Goal: Browse casually

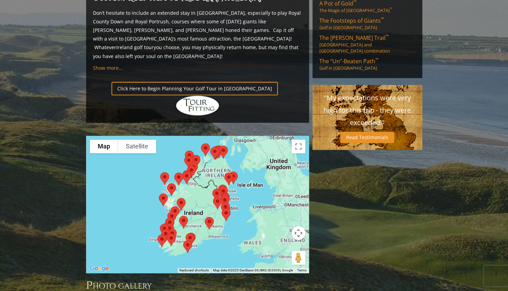
scroll to position [491, 0]
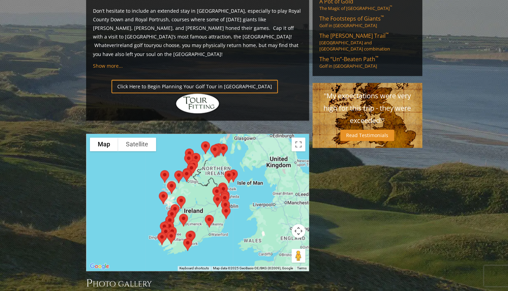
click at [105, 199] on div at bounding box center [197, 201] width 223 height 137
click at [292, 137] on button "Toggle fullscreen view" at bounding box center [299, 144] width 14 height 14
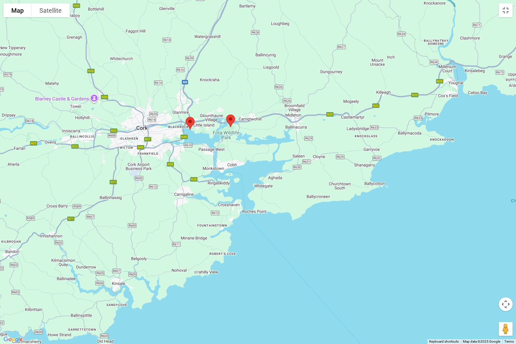
click at [229, 118] on img at bounding box center [230, 121] width 14 height 18
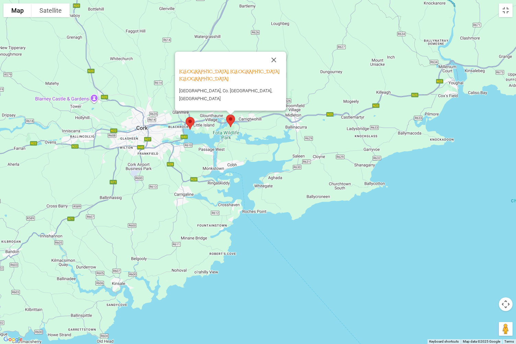
click at [188, 123] on img at bounding box center [190, 123] width 14 height 18
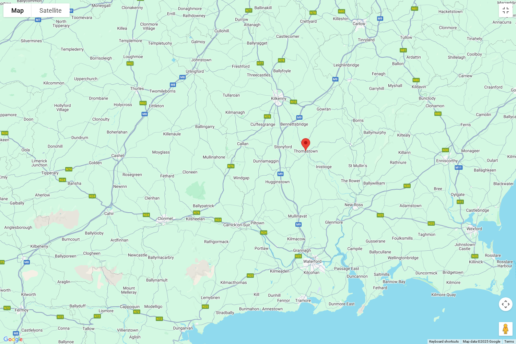
click at [304, 141] on img at bounding box center [305, 145] width 14 height 18
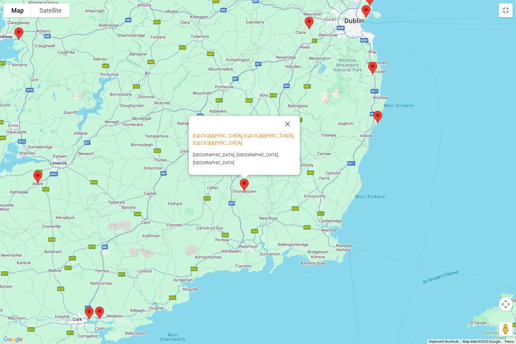
click at [375, 116] on img at bounding box center [378, 117] width 14 height 18
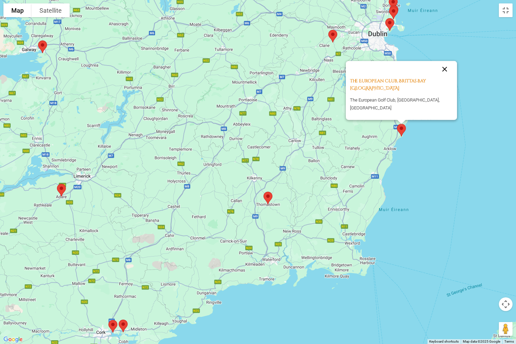
click at [438, 77] on button "Close" at bounding box center [444, 69] width 16 height 16
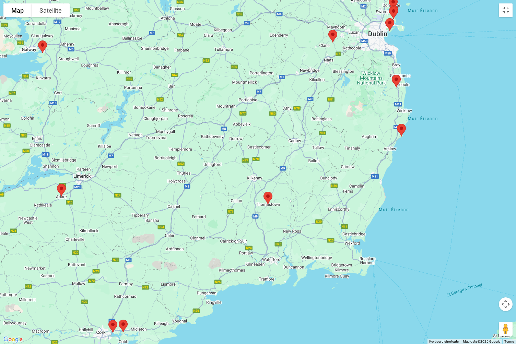
click at [391, 84] on img at bounding box center [396, 81] width 14 height 18
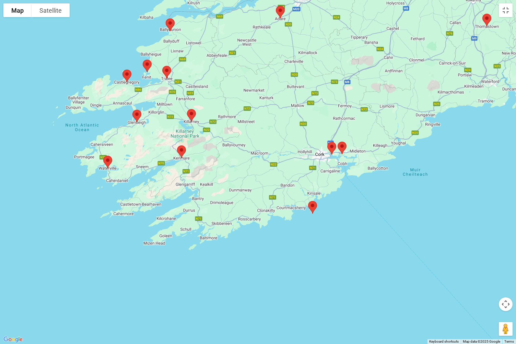
click at [176, 152] on img at bounding box center [181, 152] width 14 height 18
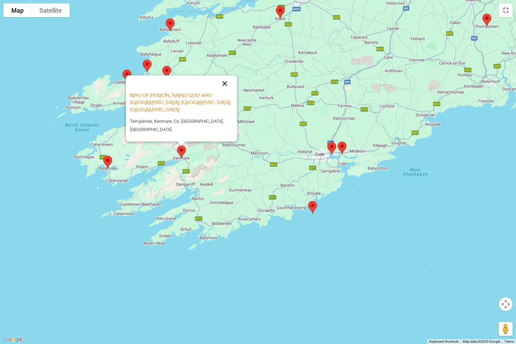
click at [226, 92] on button "Close" at bounding box center [224, 83] width 16 height 16
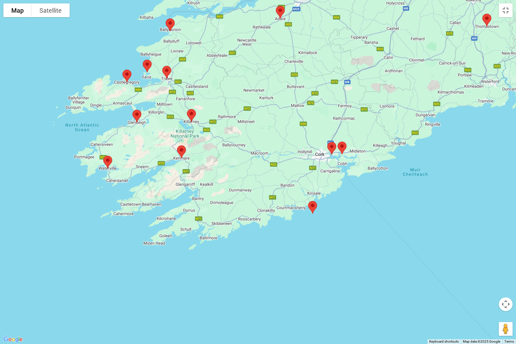
click at [191, 118] on img at bounding box center [191, 115] width 14 height 18
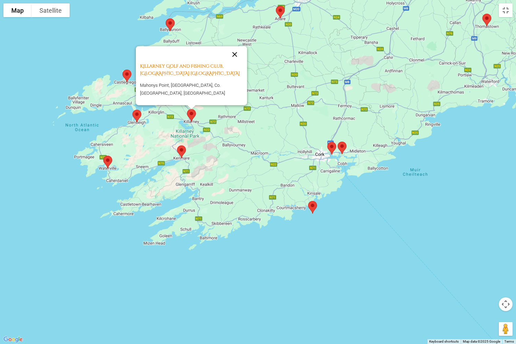
click at [237, 58] on button "Close" at bounding box center [234, 54] width 16 height 16
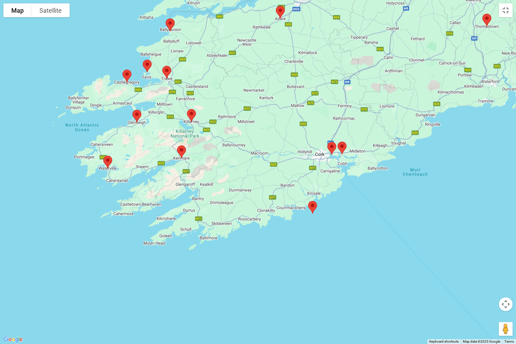
click at [132, 123] on img at bounding box center [137, 116] width 14 height 18
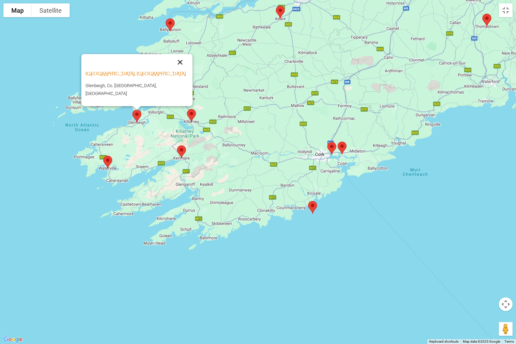
click at [174, 70] on button "Close" at bounding box center [180, 62] width 16 height 16
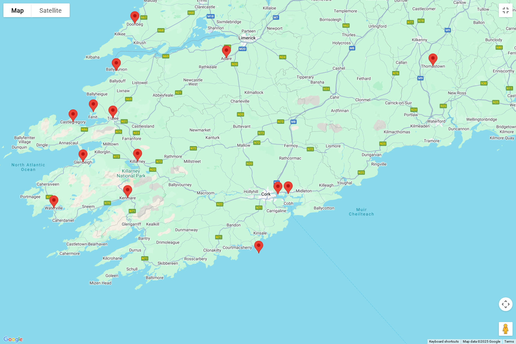
click at [80, 152] on img at bounding box center [83, 156] width 14 height 18
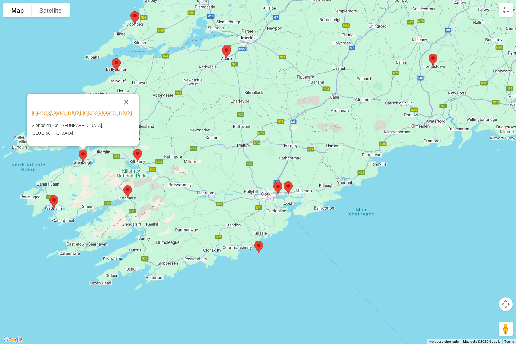
click at [74, 220] on div "To navigate, press the arrow keys. [GEOGRAPHIC_DATA], [GEOGRAPHIC_DATA] [GEOGRA…" at bounding box center [258, 172] width 516 height 344
click at [123, 196] on img at bounding box center [127, 192] width 14 height 18
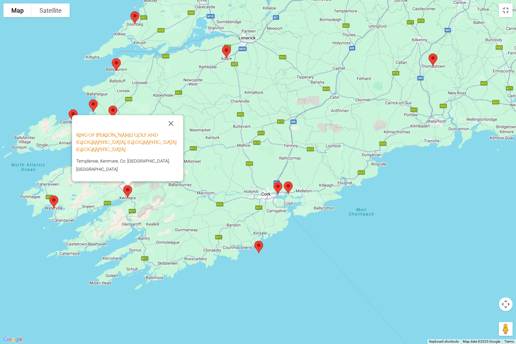
click at [50, 204] on img at bounding box center [54, 202] width 14 height 18
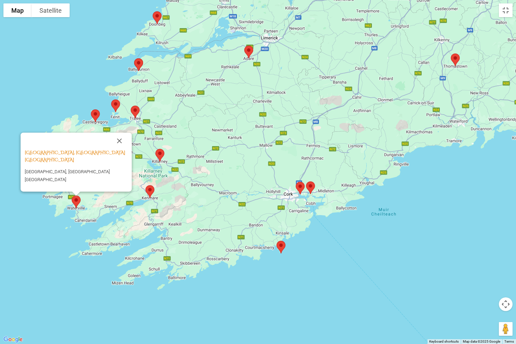
click at [48, 271] on div "To navigate, press the arrow keys. [GEOGRAPHIC_DATA], [GEOGRAPHIC_DATA] [GEOGRA…" at bounding box center [258, 172] width 516 height 344
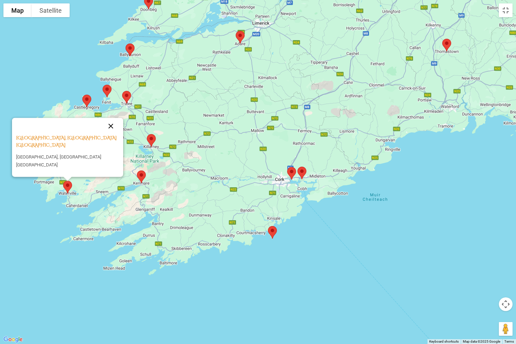
click at [109, 134] on button "Close" at bounding box center [111, 126] width 16 height 16
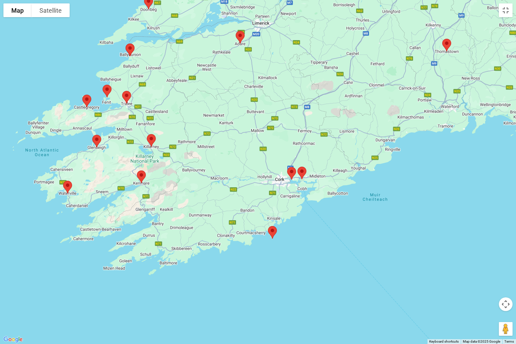
click at [269, 232] on img at bounding box center [272, 232] width 14 height 18
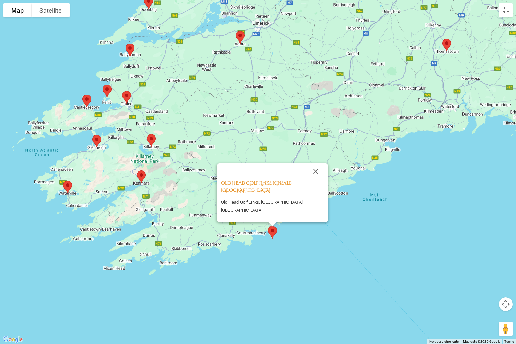
click at [265, 266] on div "To navigate, press the arrow keys. [GEOGRAPHIC_DATA], [GEOGRAPHIC_DATA] [GEOGRA…" at bounding box center [258, 172] width 516 height 344
click at [264, 261] on div "Old Head Golf Links, Kinsale [GEOGRAPHIC_DATA] [GEOGRAPHIC_DATA], [GEOGRAPHIC_D…" at bounding box center [258, 172] width 516 height 344
click at [263, 257] on div "Old Head Golf Links, Kinsale [GEOGRAPHIC_DATA] [GEOGRAPHIC_DATA], [GEOGRAPHIC_D…" at bounding box center [258, 172] width 516 height 344
click at [308, 179] on button "Close" at bounding box center [315, 171] width 16 height 16
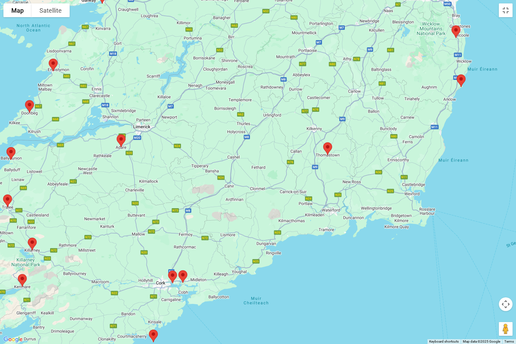
click at [325, 145] on img at bounding box center [327, 149] width 14 height 18
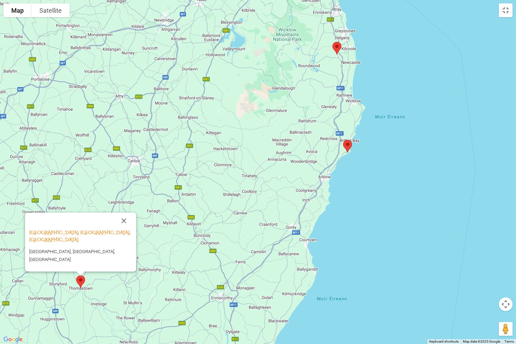
click at [335, 46] on img at bounding box center [337, 48] width 14 height 18
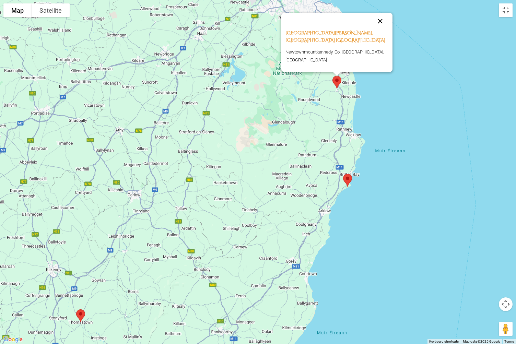
click at [377, 29] on button "Close" at bounding box center [380, 21] width 16 height 16
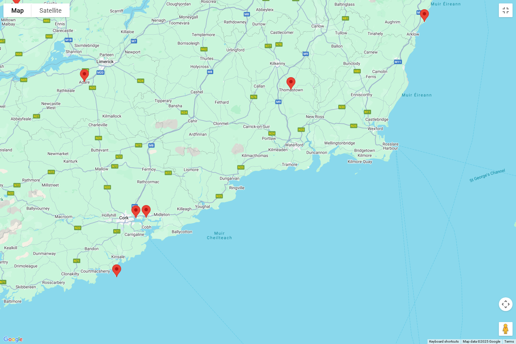
click at [290, 84] on img at bounding box center [291, 83] width 14 height 18
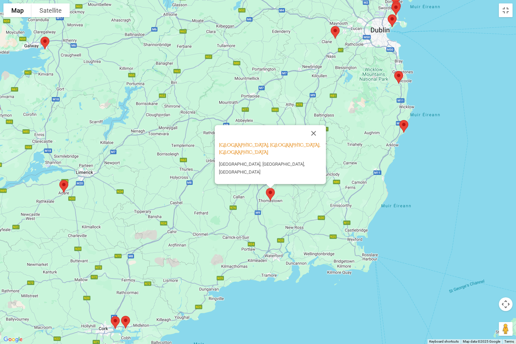
click at [329, 40] on img at bounding box center [335, 32] width 14 height 18
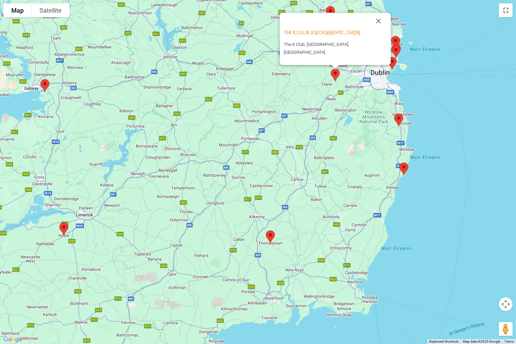
click at [395, 115] on img at bounding box center [398, 120] width 14 height 18
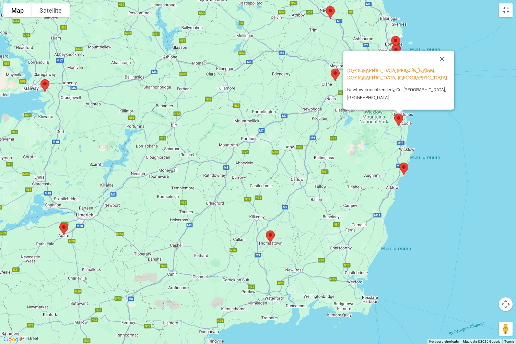
click at [399, 172] on img at bounding box center [404, 169] width 14 height 18
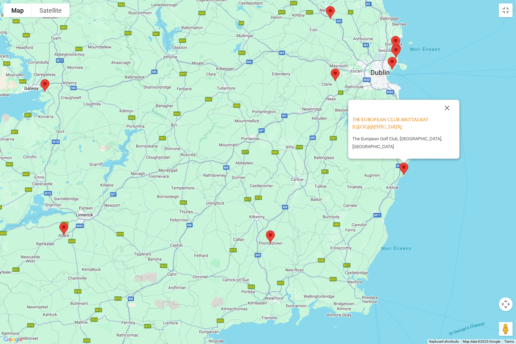
click at [263, 238] on img at bounding box center [270, 237] width 14 height 18
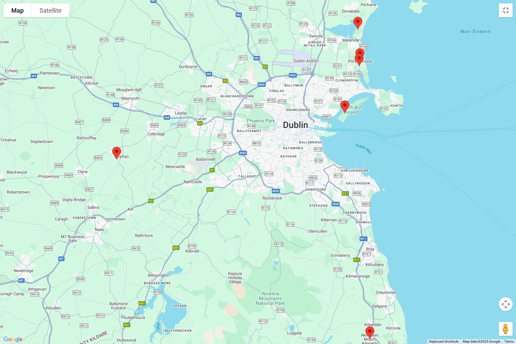
click at [360, 62] on img at bounding box center [359, 60] width 14 height 18
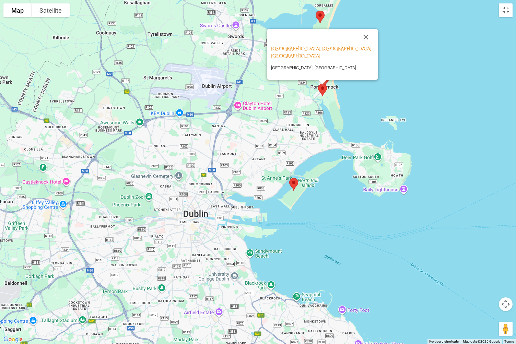
click at [294, 182] on img at bounding box center [293, 184] width 14 height 18
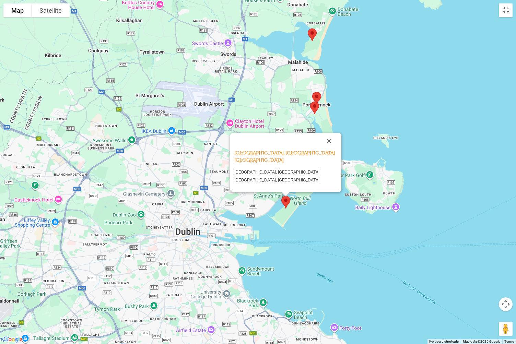
click at [315, 98] on img at bounding box center [316, 98] width 14 height 18
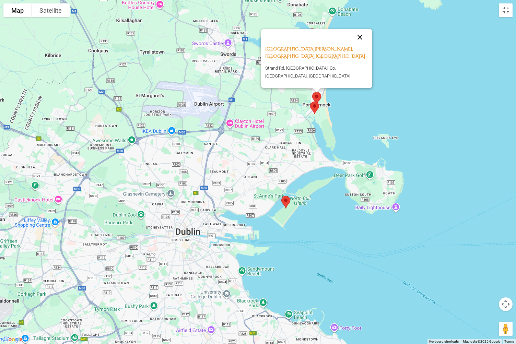
click at [360, 45] on button "Close" at bounding box center [360, 37] width 16 height 16
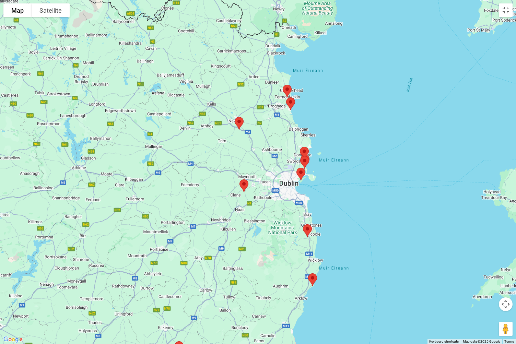
click at [239, 184] on img at bounding box center [244, 186] width 14 height 18
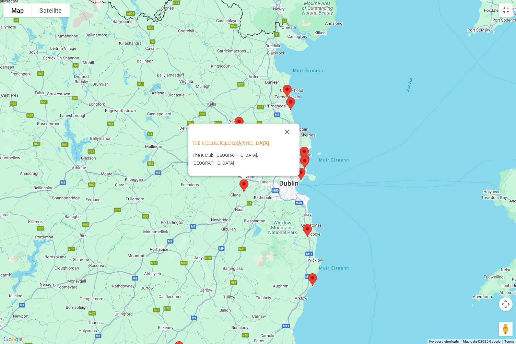
click at [234, 123] on img at bounding box center [239, 123] width 14 height 18
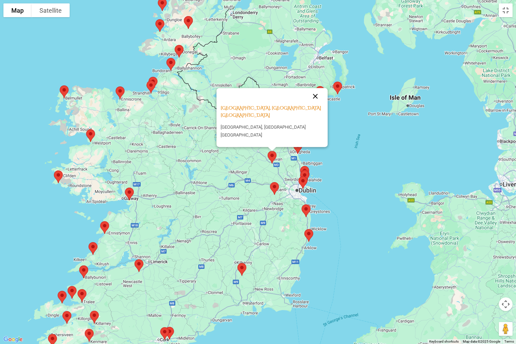
click at [311, 104] on button "Close" at bounding box center [315, 96] width 16 height 16
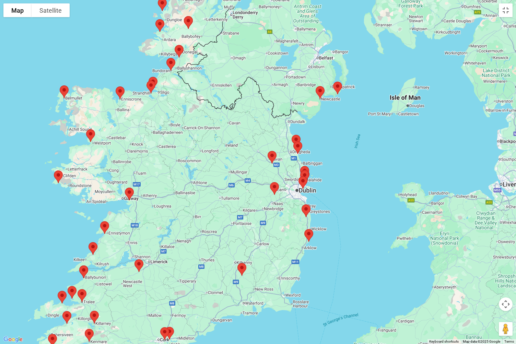
click at [295, 153] on img at bounding box center [298, 148] width 14 height 18
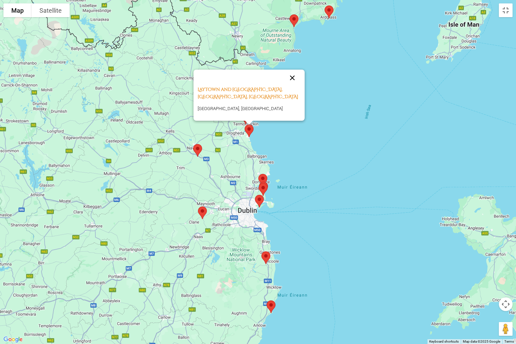
click at [290, 84] on button "Close" at bounding box center [292, 78] width 16 height 16
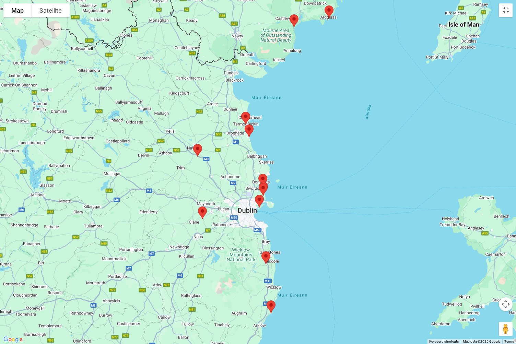
click at [241, 119] on img at bounding box center [245, 118] width 14 height 18
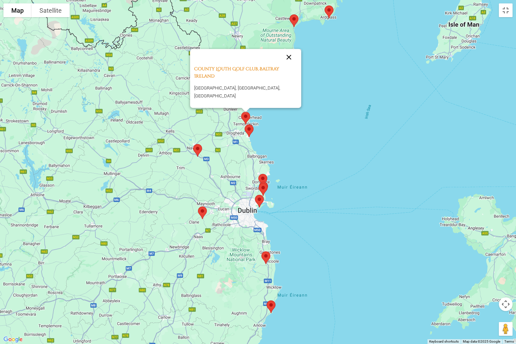
click at [285, 65] on button "Close" at bounding box center [289, 57] width 16 height 16
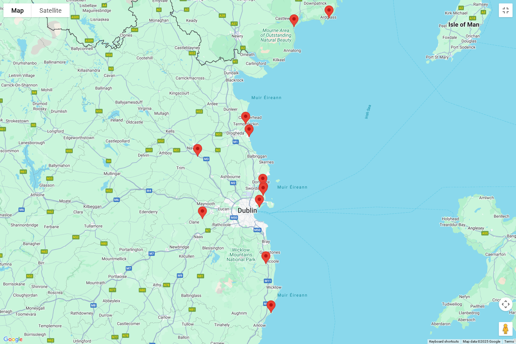
click at [293, 19] on img at bounding box center [294, 21] width 14 height 18
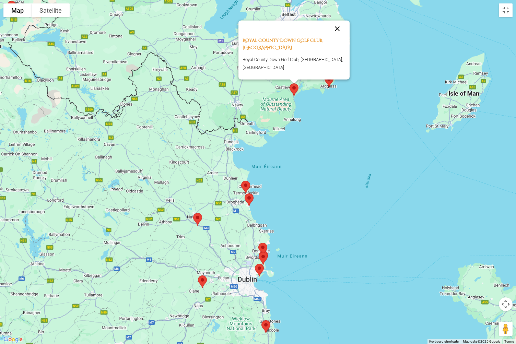
click at [332, 32] on button "Close" at bounding box center [337, 28] width 16 height 16
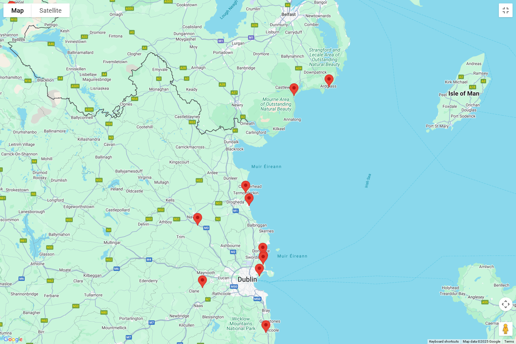
click at [326, 86] on img at bounding box center [329, 81] width 14 height 18
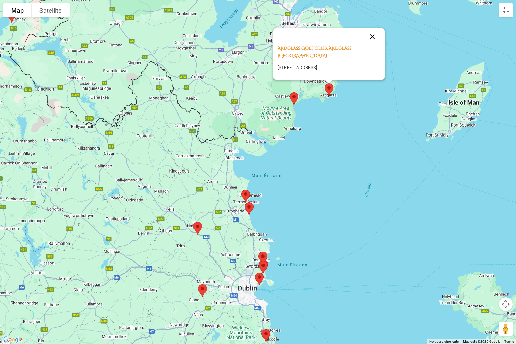
click at [376, 29] on button "Close" at bounding box center [372, 36] width 16 height 16
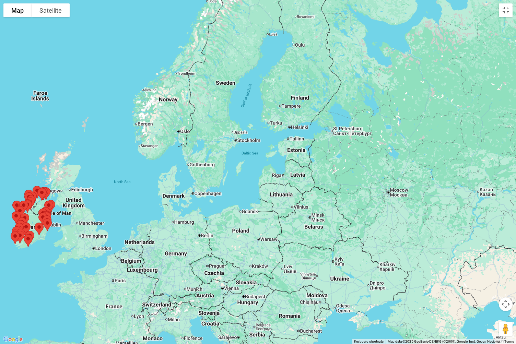
click at [32, 290] on div at bounding box center [258, 172] width 516 height 344
click at [33, 288] on div at bounding box center [258, 172] width 516 height 344
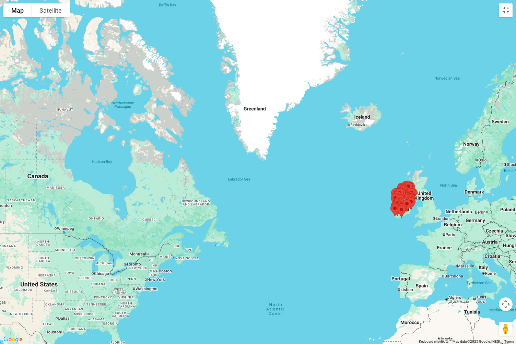
click at [46, 252] on div at bounding box center [258, 172] width 516 height 344
click at [45, 255] on div at bounding box center [258, 172] width 516 height 344
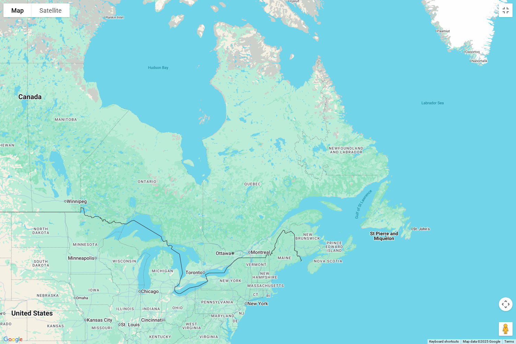
click at [45, 254] on div at bounding box center [258, 172] width 516 height 344
click at [46, 254] on div at bounding box center [258, 172] width 516 height 344
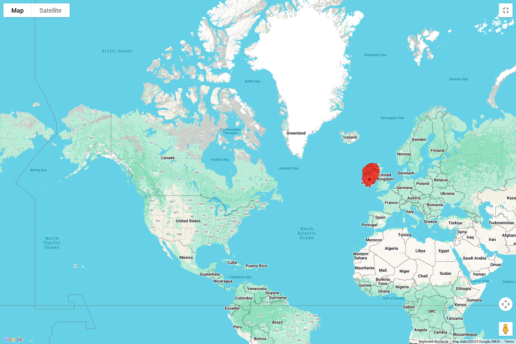
click at [504, 290] on button "Map camera controls" at bounding box center [506, 304] width 14 height 14
click at [6, 290] on div at bounding box center [258, 172] width 516 height 344
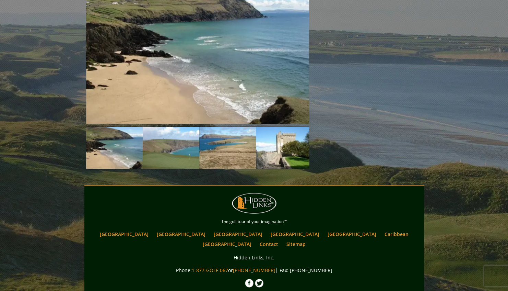
scroll to position [810, 0]
